Goal: Transaction & Acquisition: Purchase product/service

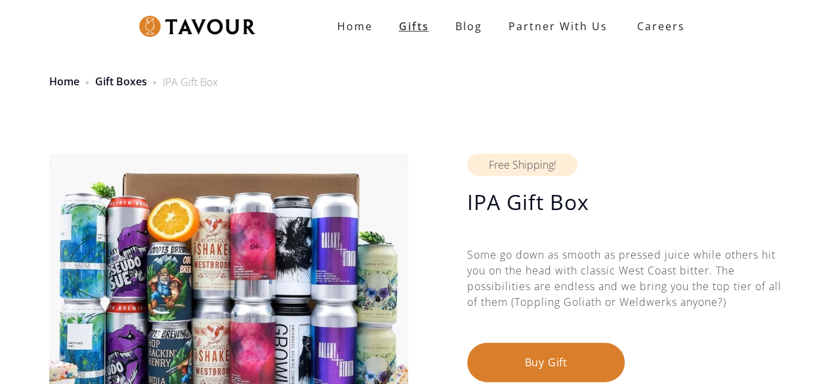
click at [421, 26] on link "Gifts" at bounding box center [414, 26] width 56 height 26
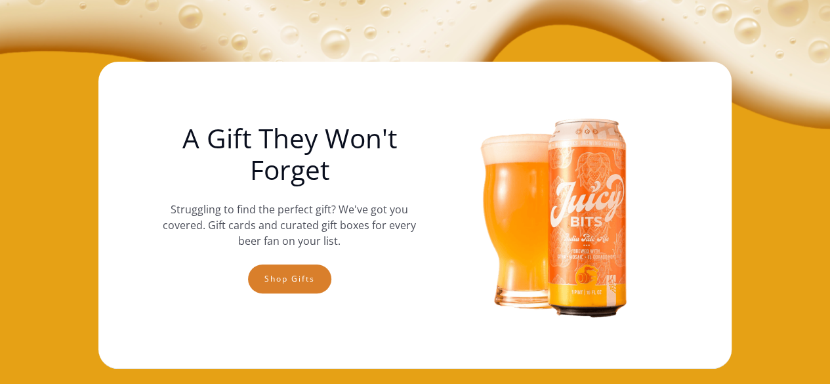
scroll to position [262, 0]
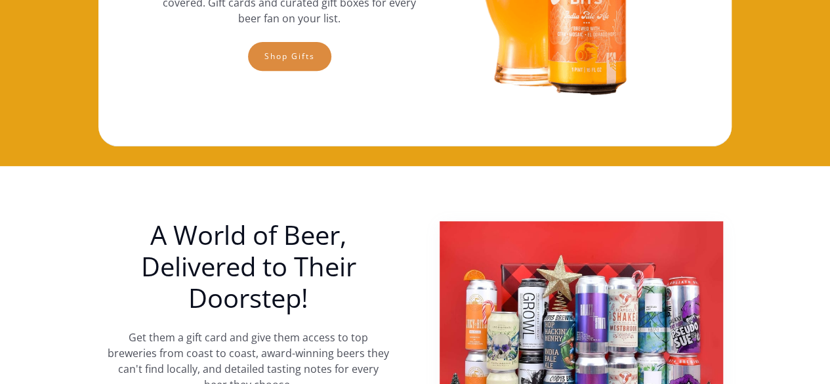
click at [300, 60] on link "Shop gifts" at bounding box center [289, 56] width 83 height 29
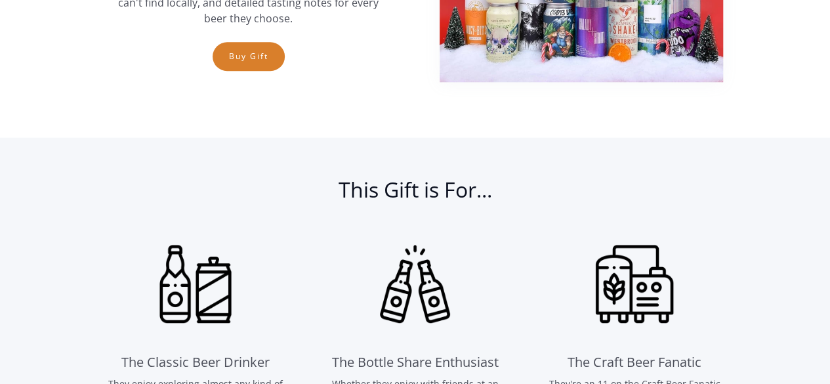
scroll to position [561, 0]
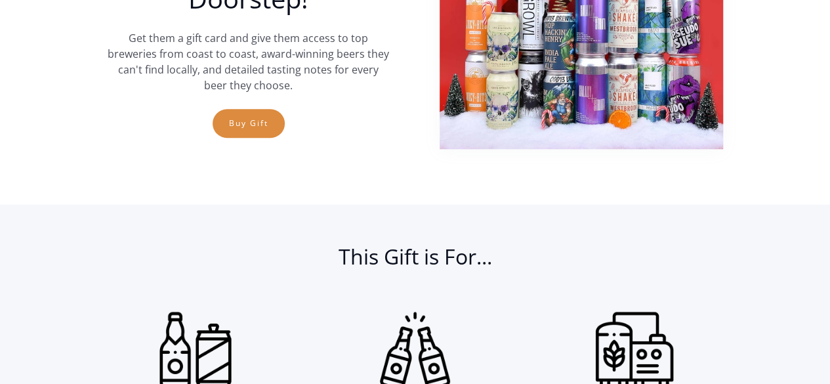
click at [257, 125] on link "Buy Gift" at bounding box center [248, 123] width 72 height 29
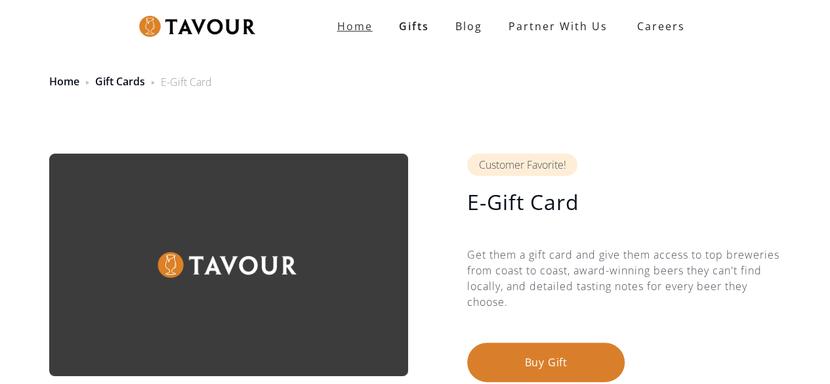
click at [368, 33] on link "Home" at bounding box center [355, 26] width 62 height 26
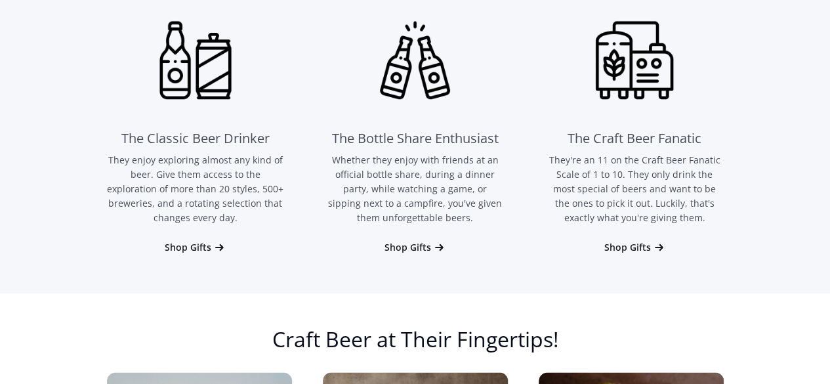
scroll to position [852, 0]
click at [428, 249] on div "Shop Gifts" at bounding box center [407, 246] width 47 height 13
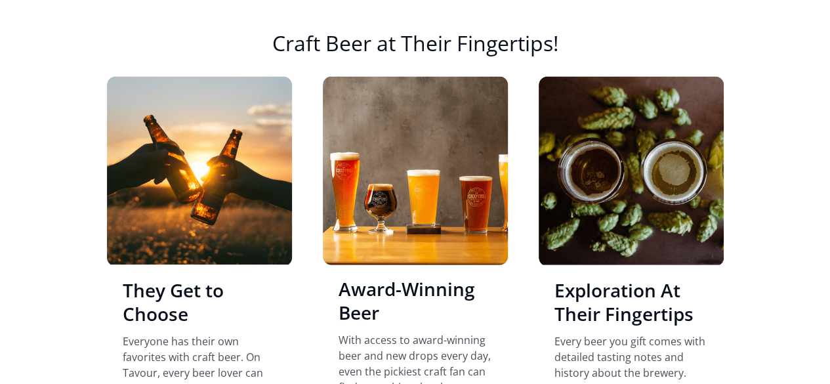
scroll to position [951, 0]
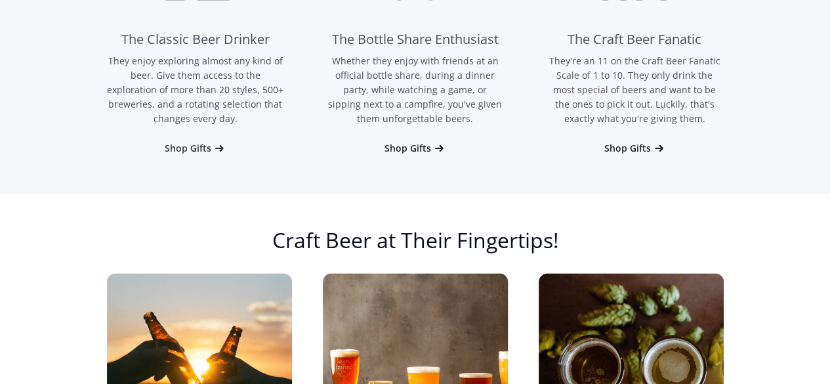
click at [214, 148] on icon at bounding box center [218, 148] width 13 height 13
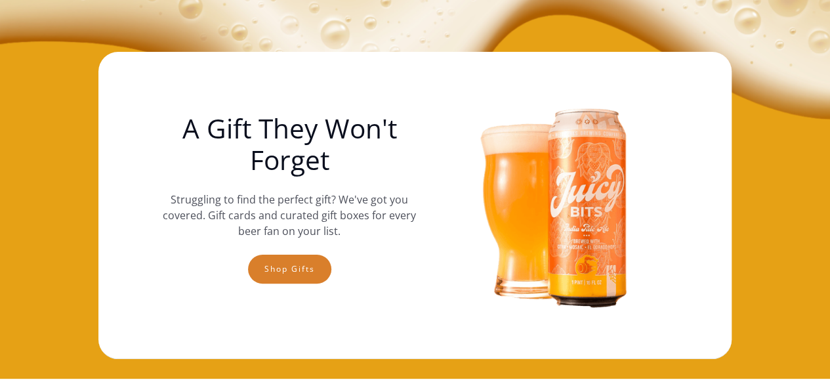
scroll to position [0, 0]
